Goal: Information Seeking & Learning: Understand process/instructions

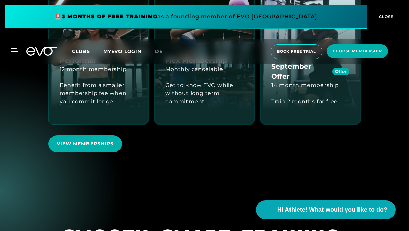
scroll to position [1539, 0]
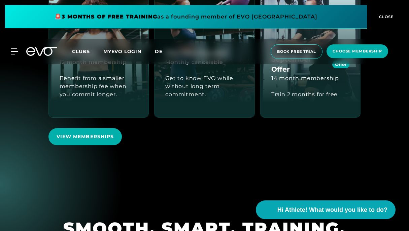
click at [160, 52] on span "de" at bounding box center [159, 52] width 8 height 6
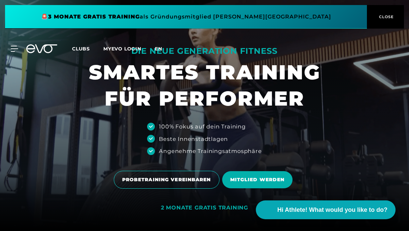
click at [158, 50] on span "en" at bounding box center [158, 49] width 7 height 6
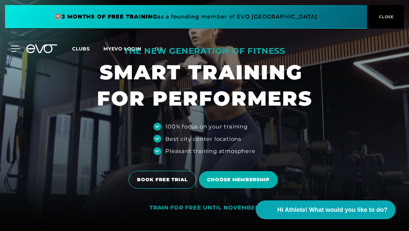
click at [17, 50] on icon at bounding box center [16, 49] width 10 height 6
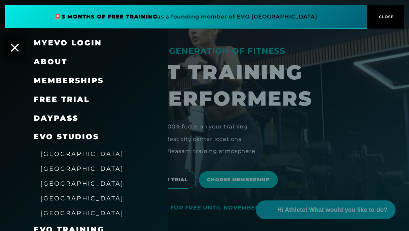
click at [76, 46] on link "MyEVO Login" at bounding box center [68, 42] width 68 height 9
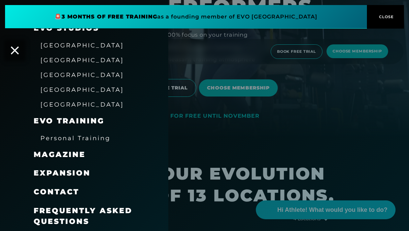
scroll to position [93, 0]
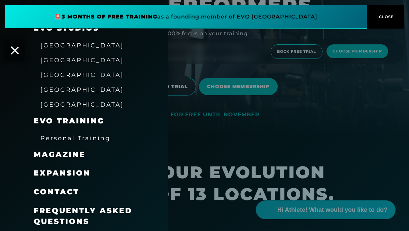
click at [79, 211] on span "Frequently asked questions" at bounding box center [83, 217] width 99 height 20
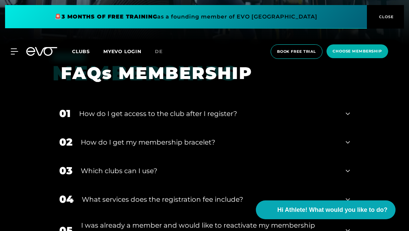
scroll to position [188, 0]
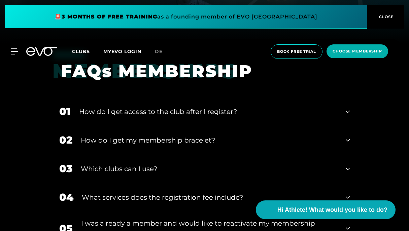
click at [180, 110] on div "How do I get access to the club after I register?" at bounding box center [208, 112] width 259 height 10
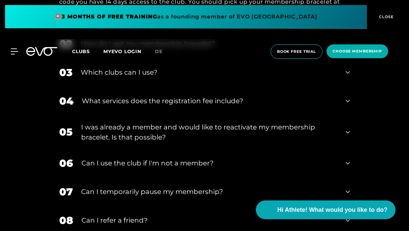
scroll to position [341, 0]
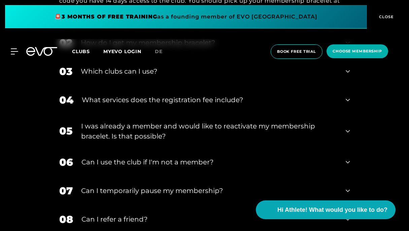
click at [154, 75] on div "Which clubs can I use?" at bounding box center [209, 71] width 257 height 10
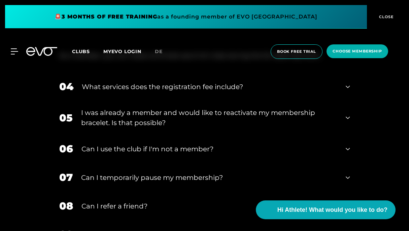
scroll to position [389, 0]
click at [143, 87] on div "What services does the registration fee include?" at bounding box center [210, 86] width 256 height 10
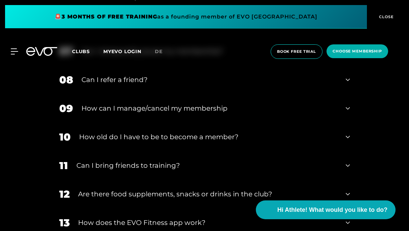
scroll to position [594, 0]
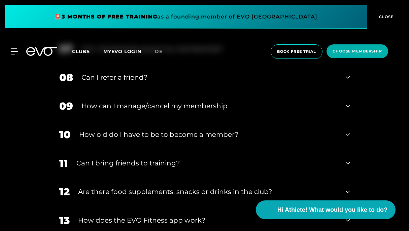
click at [207, 103] on div "How can I manage/cancel my membership" at bounding box center [210, 106] width 256 height 10
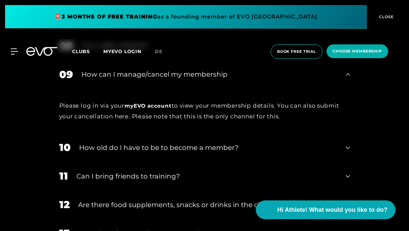
scroll to position [628, 0]
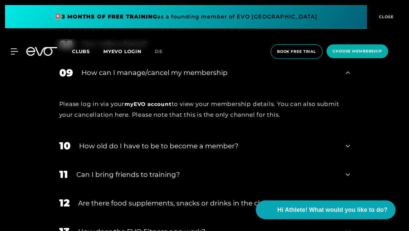
click at [119, 116] on div "Please log in via your myEVO account to view your membership details. You can a…" at bounding box center [204, 110] width 291 height 22
drag, startPoint x: 59, startPoint y: 118, endPoint x: 119, endPoint y: 118, distance: 60.6
click at [119, 118] on div "Please log in via your myEVO account to view your membership details. You can a…" at bounding box center [205, 109] width 305 height 45
click at [119, 118] on div "Please log in via your myEVO account to view your membership details. You can a…" at bounding box center [204, 110] width 291 height 22
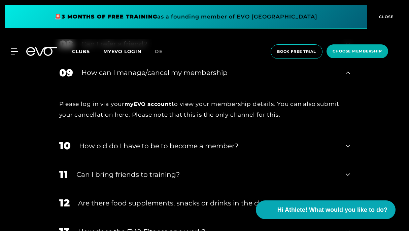
click at [126, 117] on div "Please log in via your myEVO account to view your membership details. You can a…" at bounding box center [204, 110] width 291 height 22
click at [83, 117] on div "Please log in via your myEVO account to view your membership details. You can a…" at bounding box center [204, 110] width 291 height 22
click at [70, 117] on div "Please log in via your myEVO account to view your membership details. You can a…" at bounding box center [204, 110] width 291 height 22
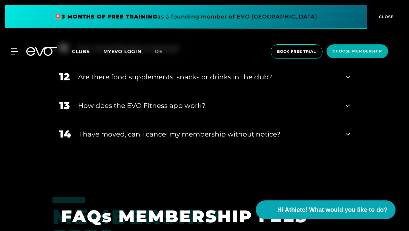
scroll to position [757, 0]
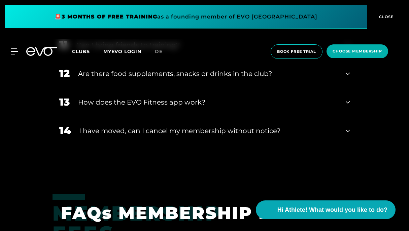
click at [165, 129] on div "I have moved, can I cancel my membership without notice?" at bounding box center [208, 131] width 259 height 10
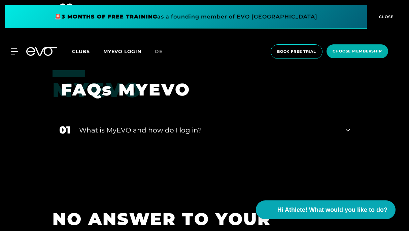
scroll to position [1510, 0]
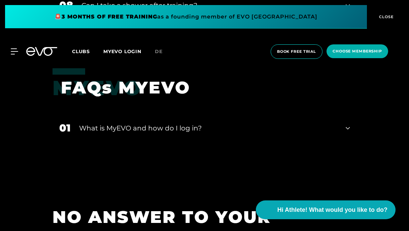
click at [114, 128] on div "What is MyEVO and how do I log in?" at bounding box center [208, 128] width 259 height 10
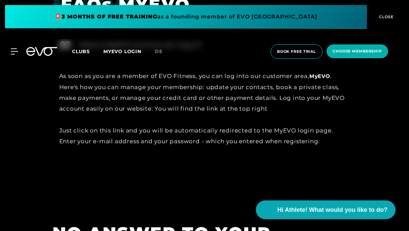
scroll to position [1594, 0]
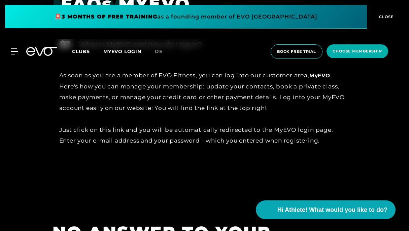
click at [324, 77] on link "MyEVO" at bounding box center [320, 75] width 21 height 6
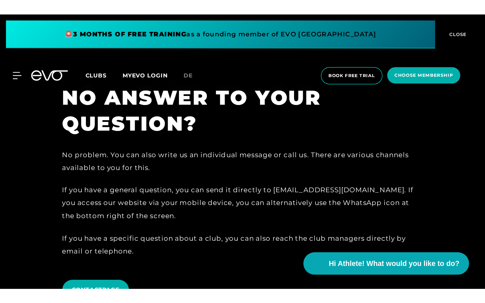
scroll to position [1758, 0]
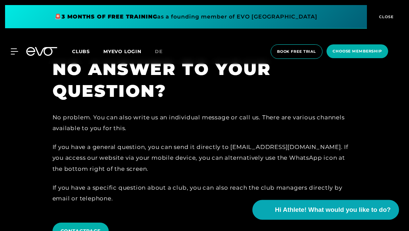
click at [276, 215] on span "Hi Athlete! What would you like to do?" at bounding box center [333, 210] width 116 height 9
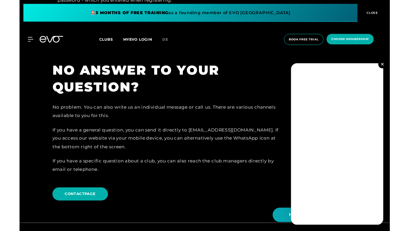
scroll to position [40, 0]
